Goal: Information Seeking & Learning: Learn about a topic

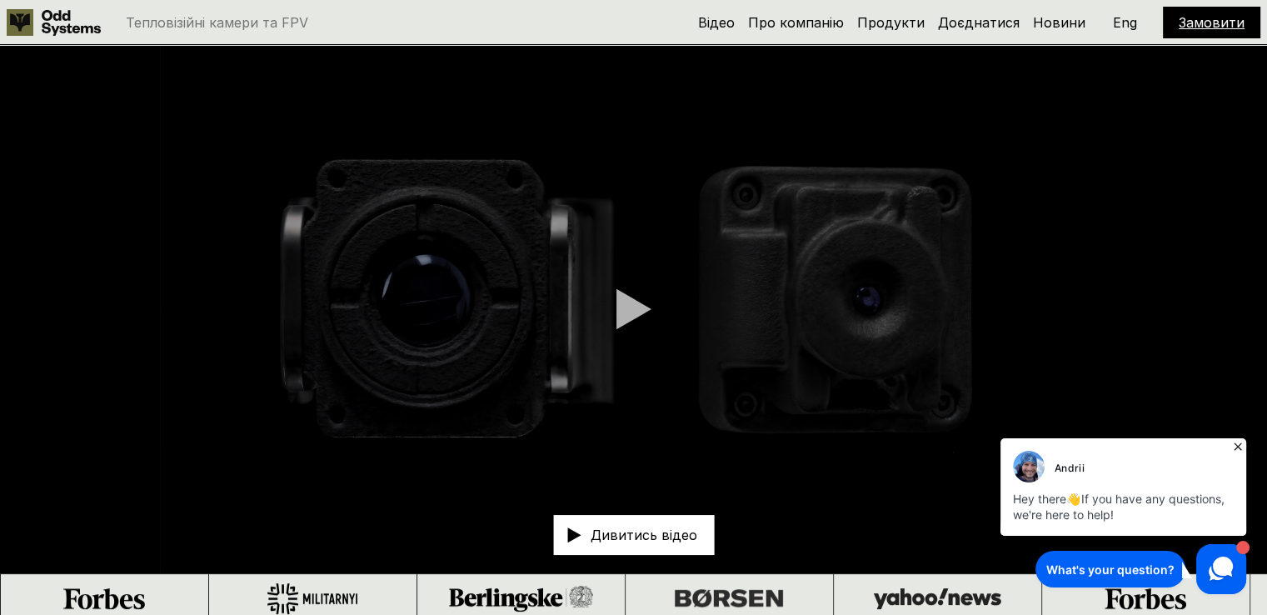
click at [1236, 450] on icon at bounding box center [1238, 446] width 17 height 17
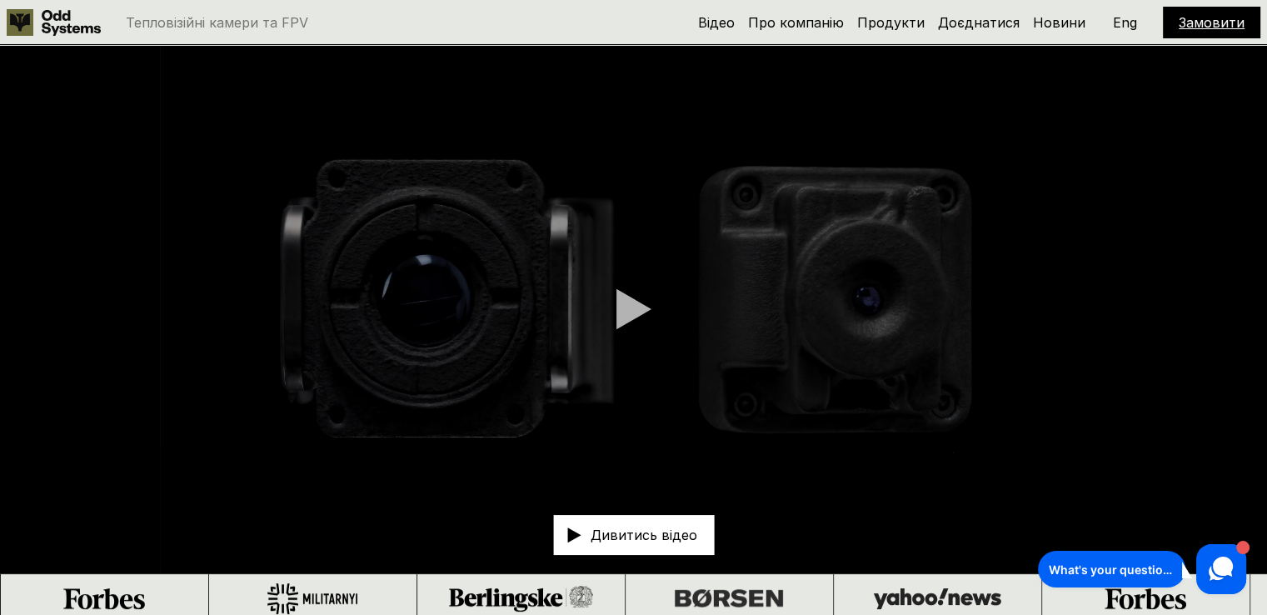
click at [636, 314] on div at bounding box center [633, 309] width 35 height 42
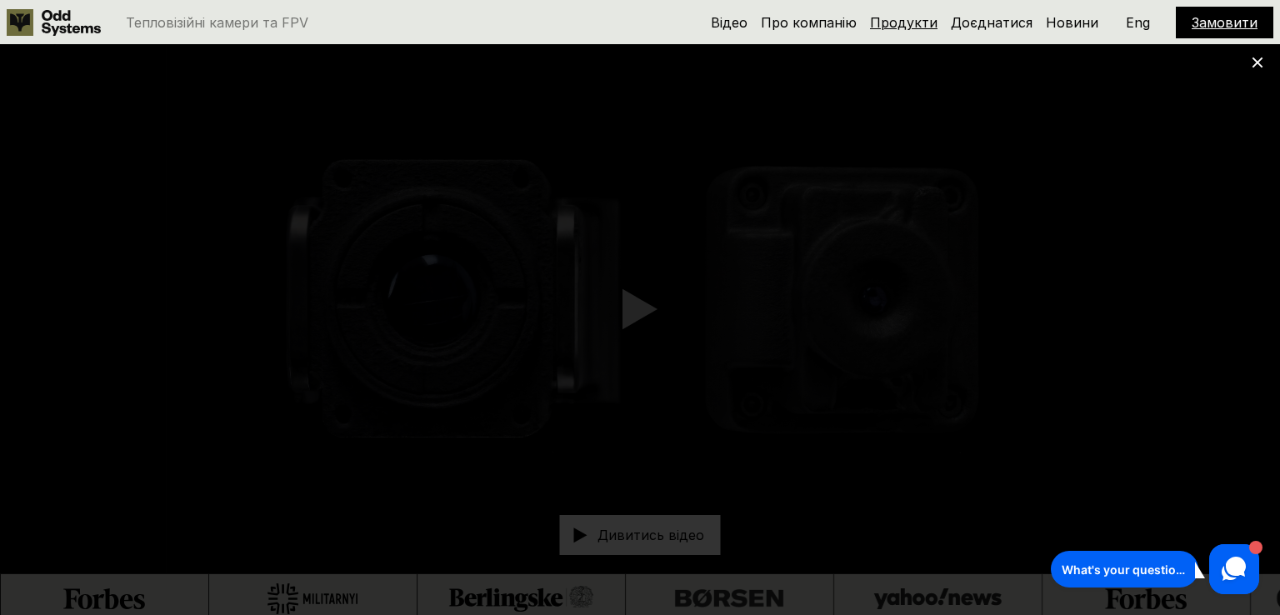
click at [926, 22] on link "Продукти" at bounding box center [903, 22] width 67 height 17
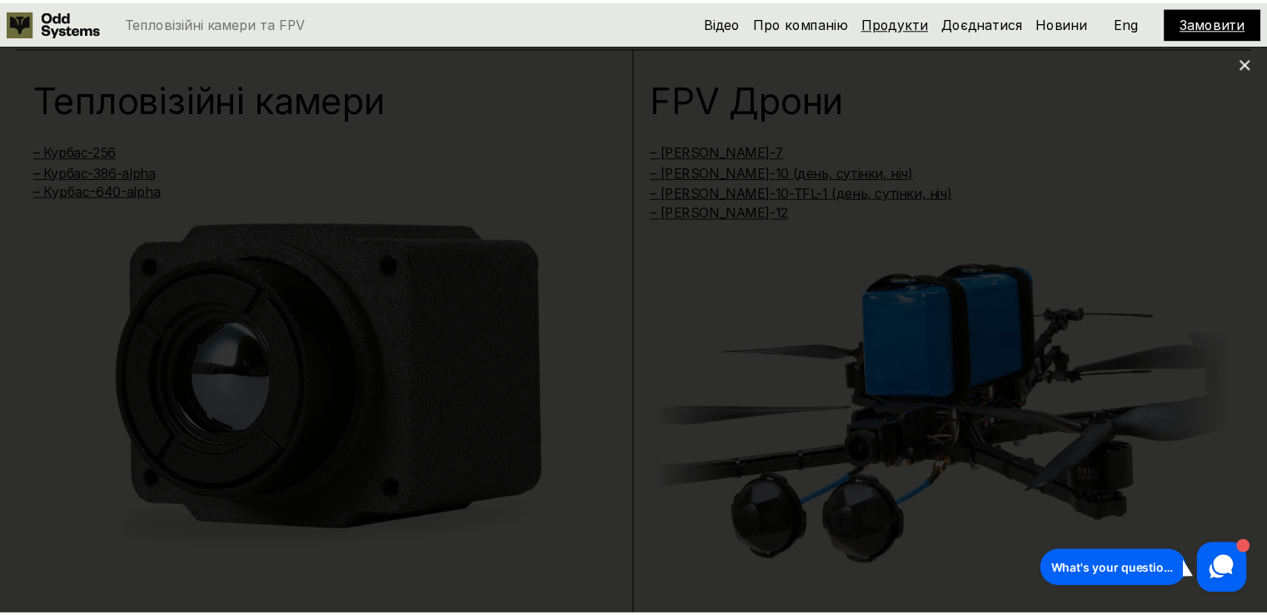
scroll to position [1237, 0]
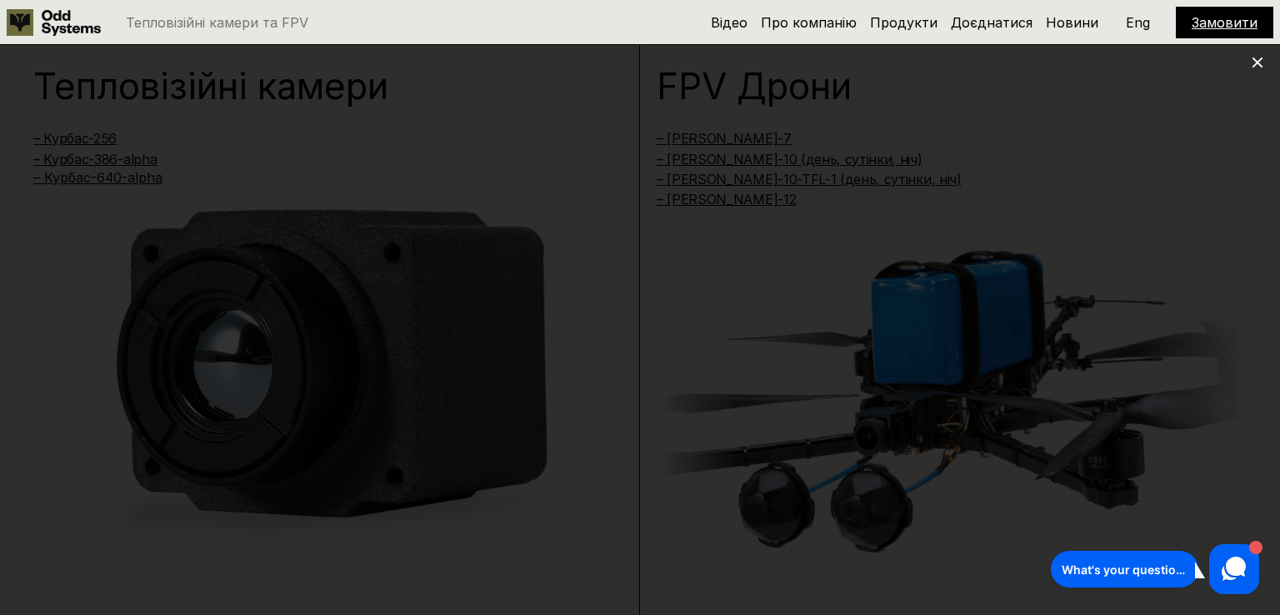
click at [1185, 203] on div at bounding box center [640, 307] width 1280 height 615
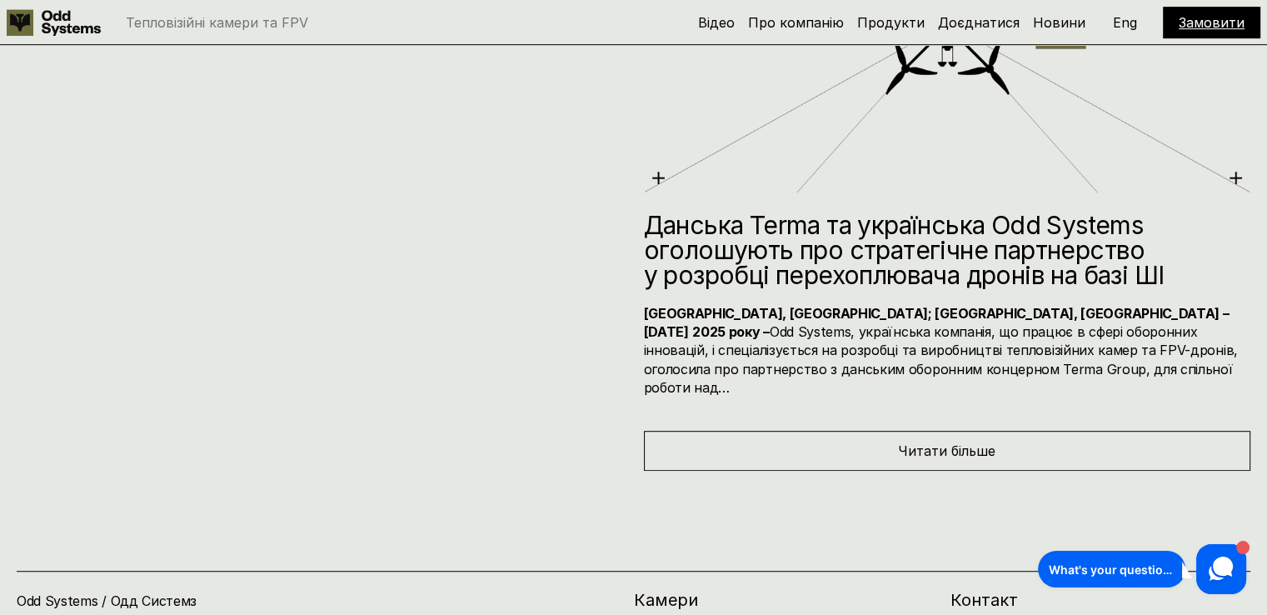
scroll to position [7298, 0]
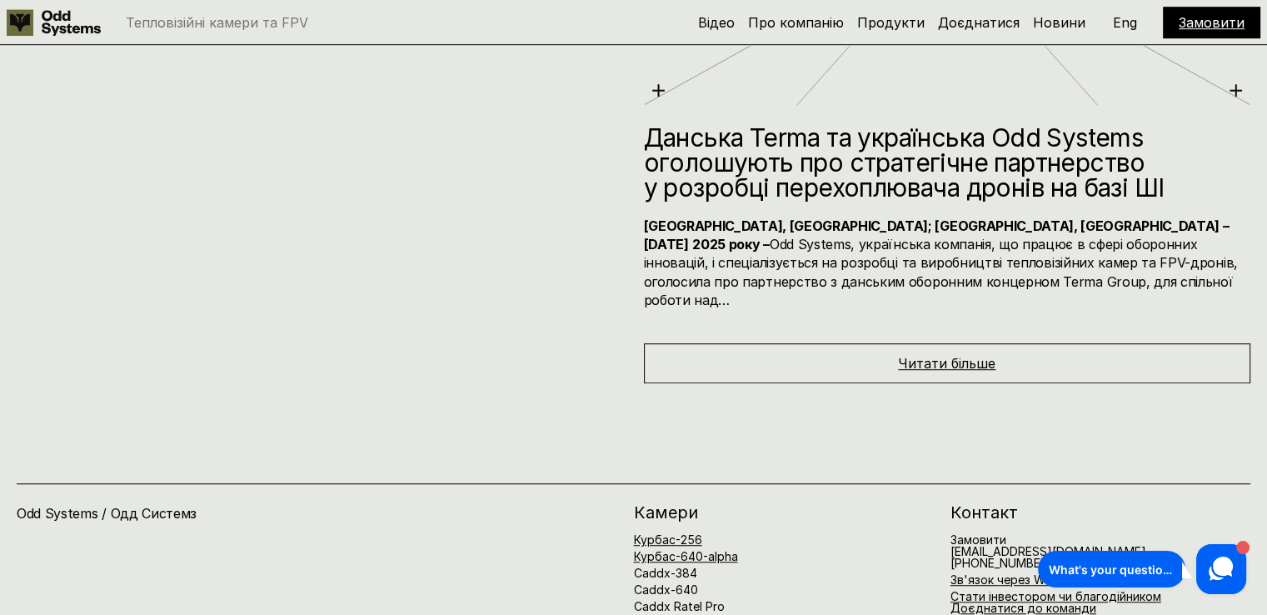
click at [933, 355] on span "Читати більше" at bounding box center [946, 363] width 97 height 17
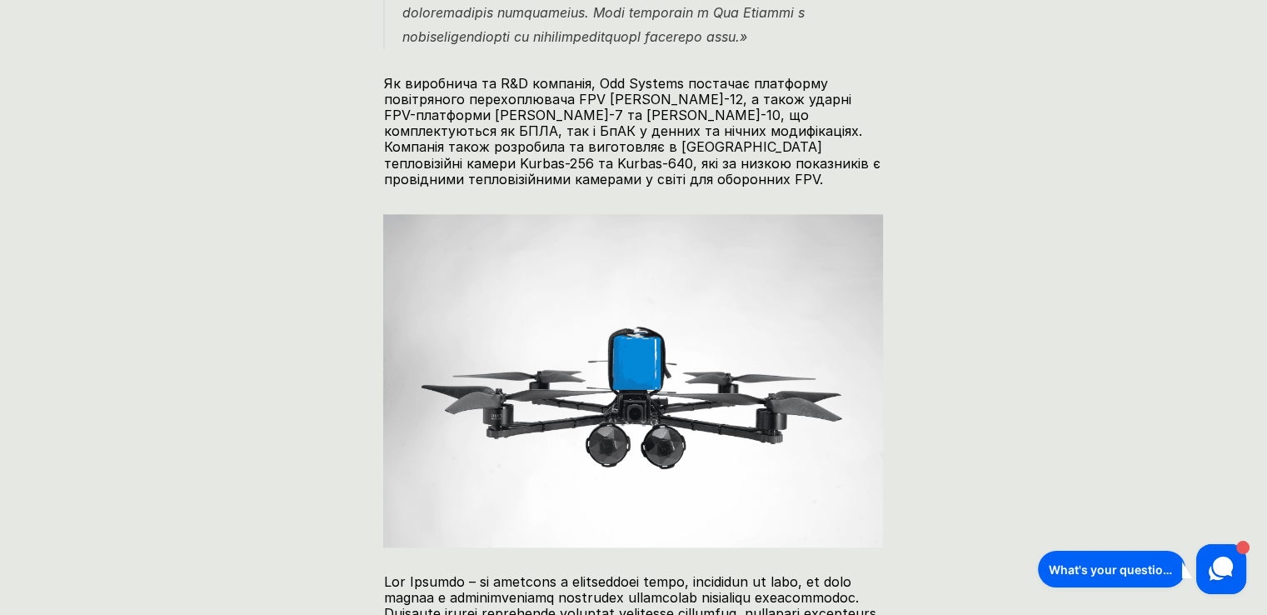
scroll to position [1833, 0]
